Goal: Task Accomplishment & Management: Use online tool/utility

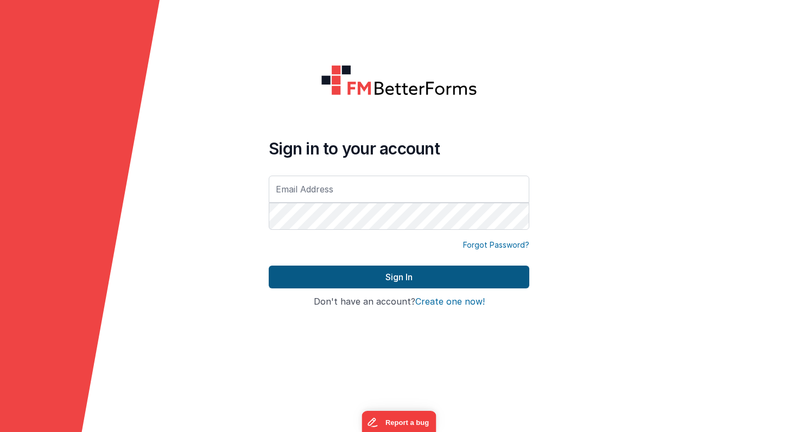
type input "[PERSON_NAME][EMAIL_ADDRESS][PERSON_NAME][DOMAIN_NAME]"
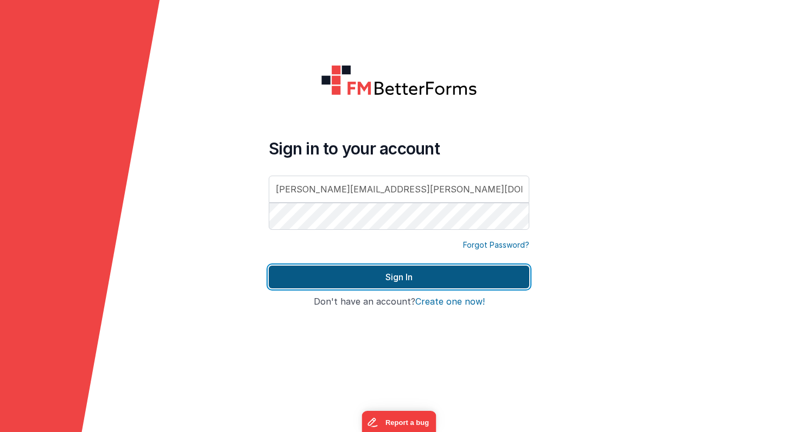
click at [381, 284] on button "Sign In" at bounding box center [399, 277] width 260 height 23
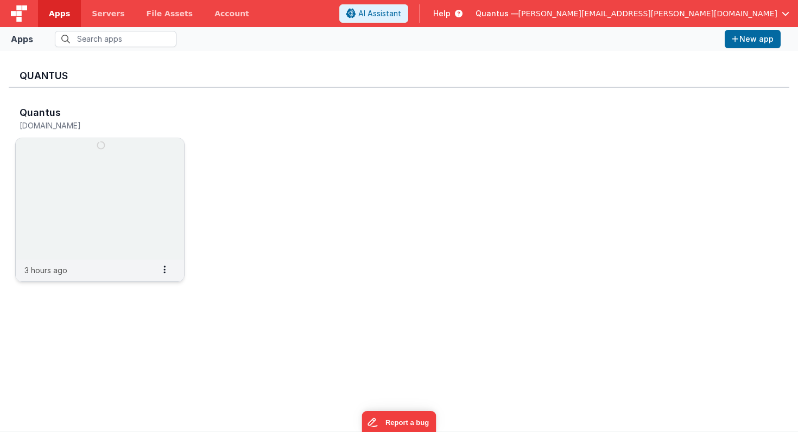
click at [131, 184] on img at bounding box center [100, 199] width 168 height 122
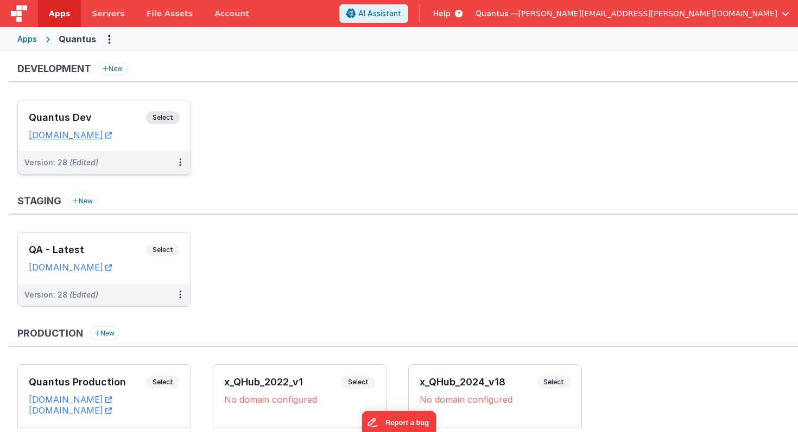
click at [125, 116] on h3 "Quantus Dev" at bounding box center [87, 117] width 117 height 11
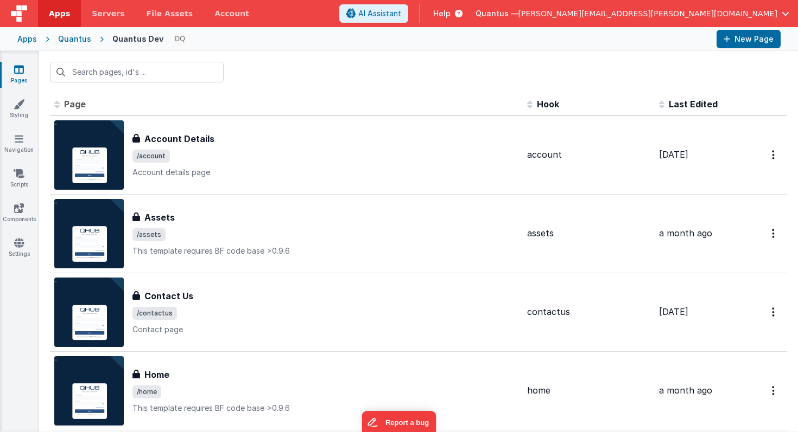
click at [690, 103] on span "Last Edited" at bounding box center [693, 104] width 49 height 11
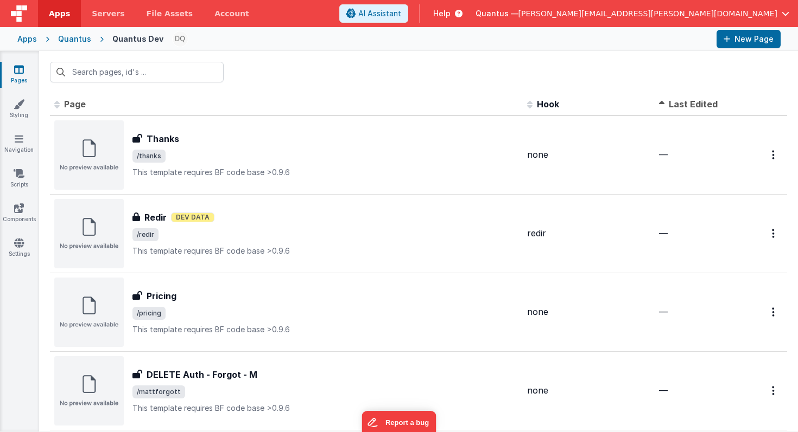
click at [695, 105] on span "Last Edited" at bounding box center [693, 104] width 49 height 11
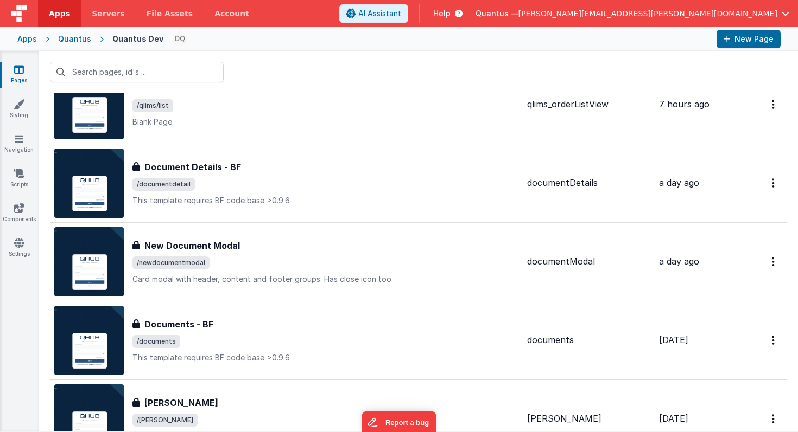
scroll to position [52, 0]
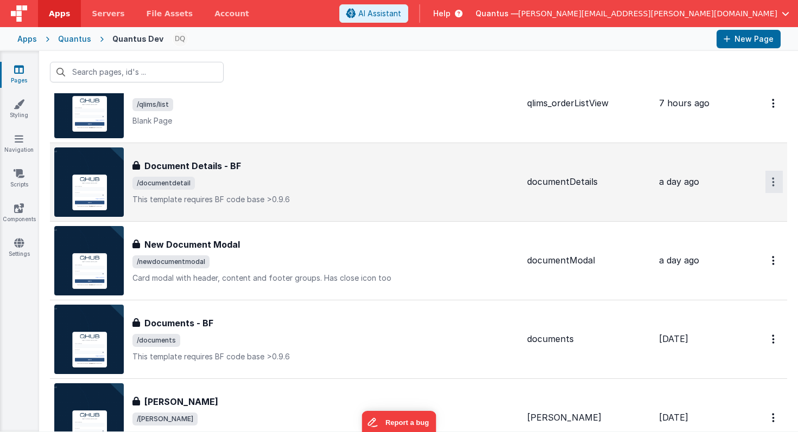
click at [772, 179] on icon "Options" at bounding box center [773, 181] width 3 height 9
click at [719, 208] on link "Preview" at bounding box center [735, 208] width 96 height 20
